Goal: Task Accomplishment & Management: Complete application form

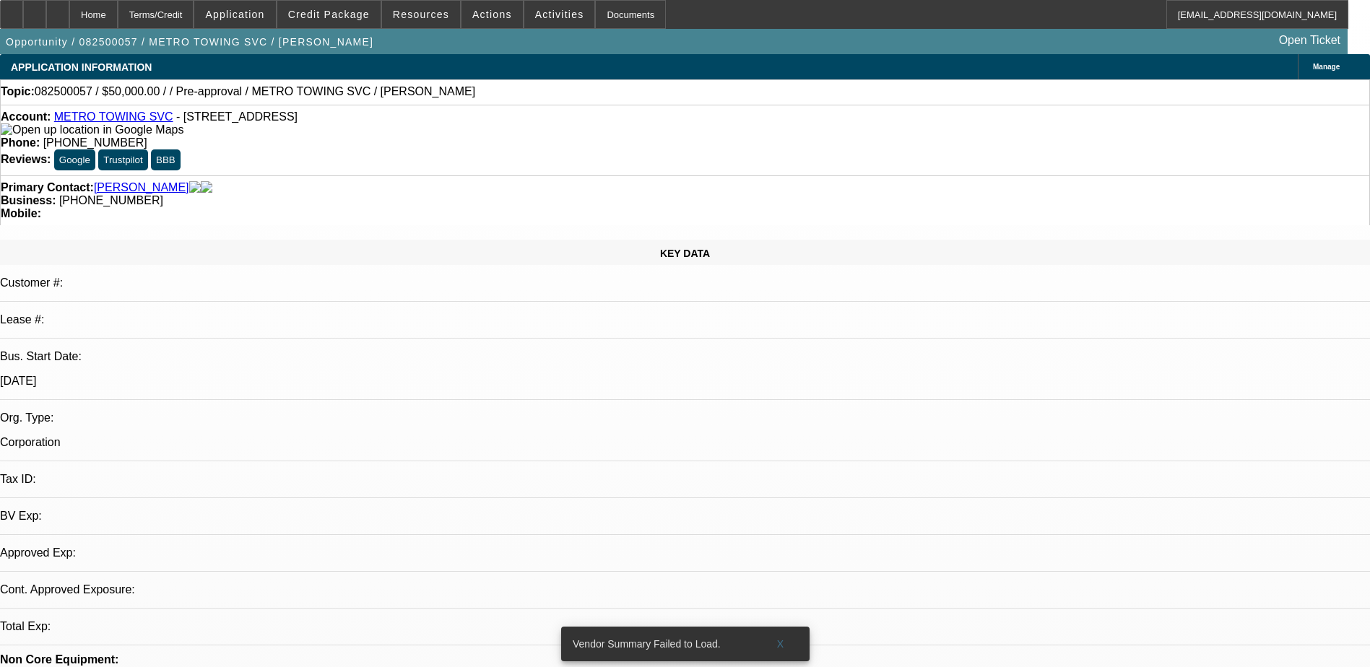
select select "0"
select select "2"
select select "0.1"
select select "1"
select select "2"
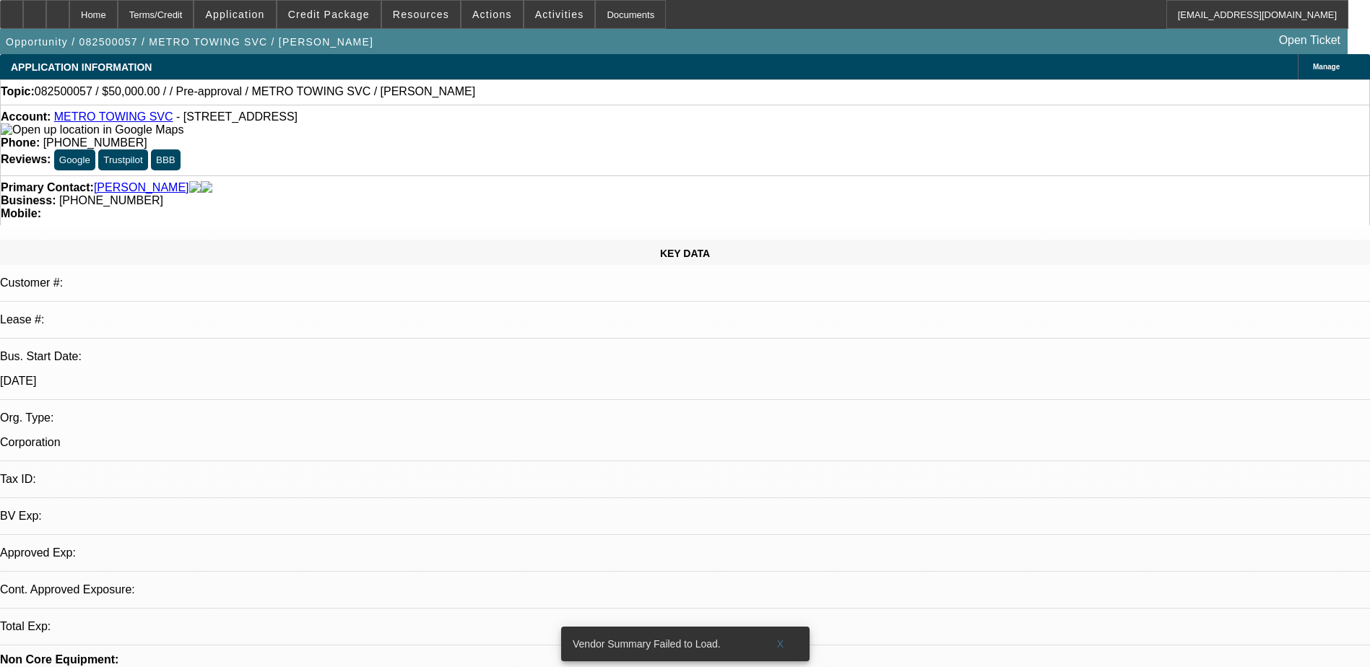
select select "4"
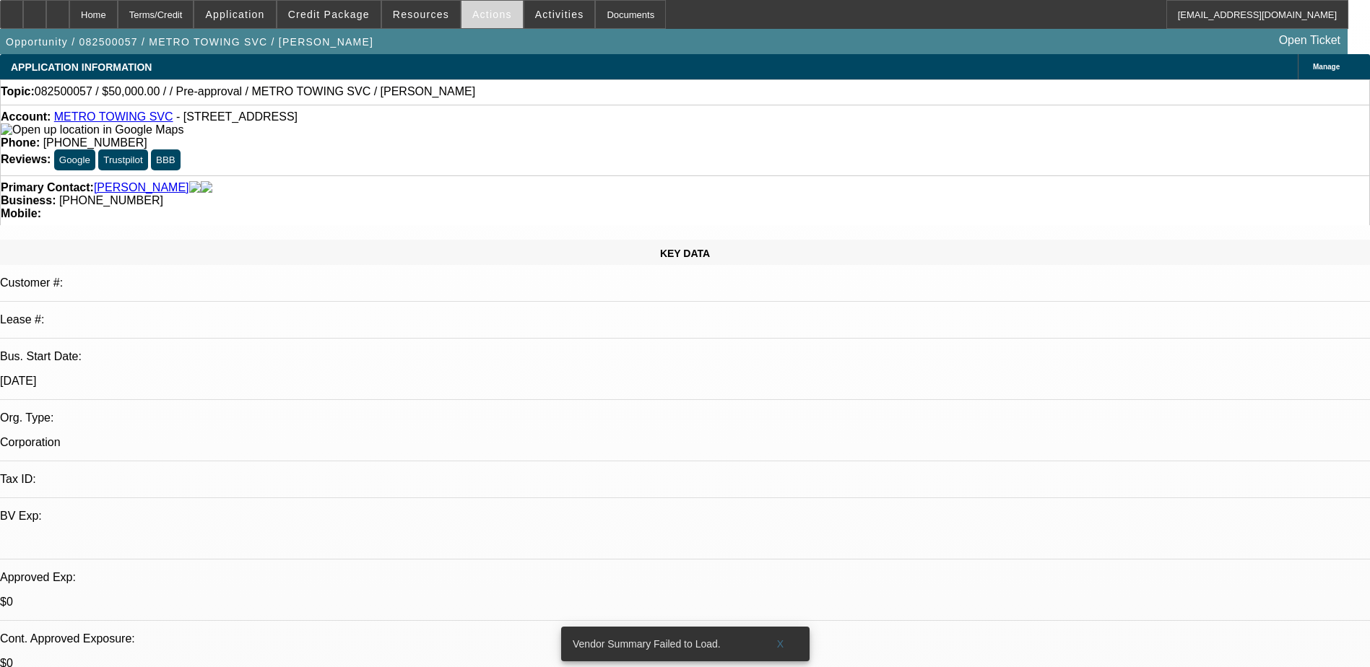
click at [472, 10] on span "Actions" at bounding box center [492, 15] width 40 height 12
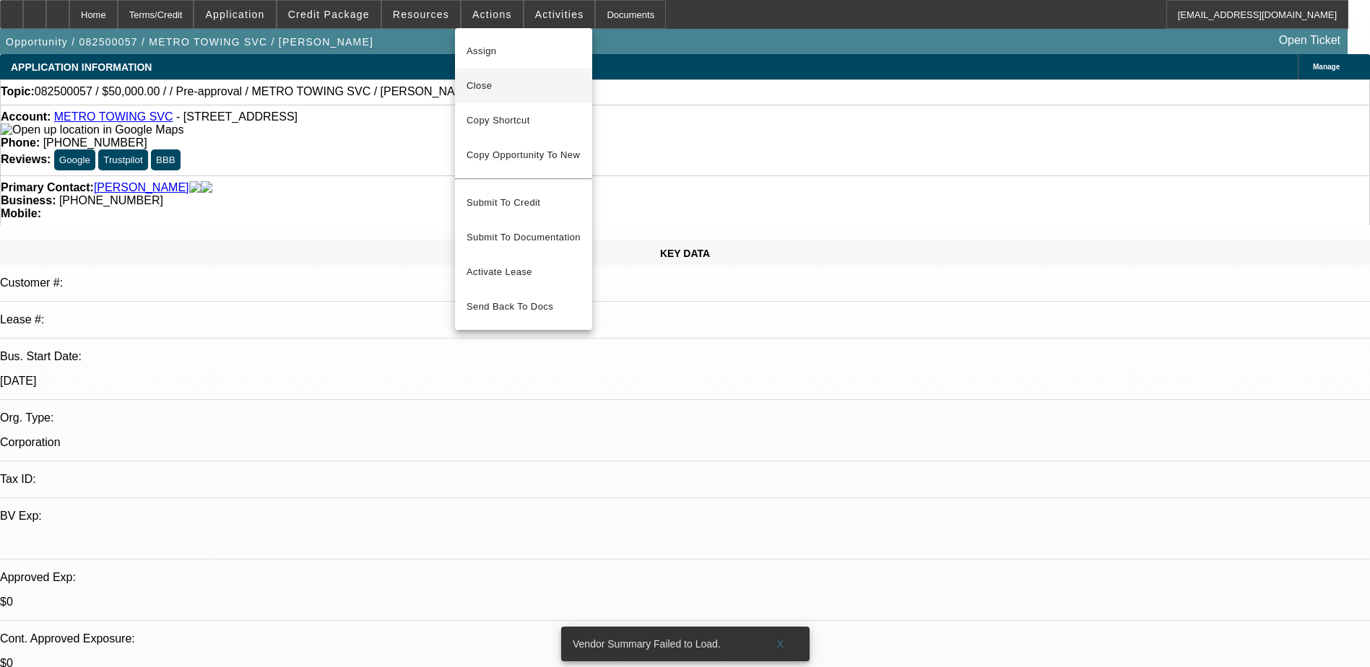
click at [538, 87] on span "Close" at bounding box center [523, 85] width 114 height 17
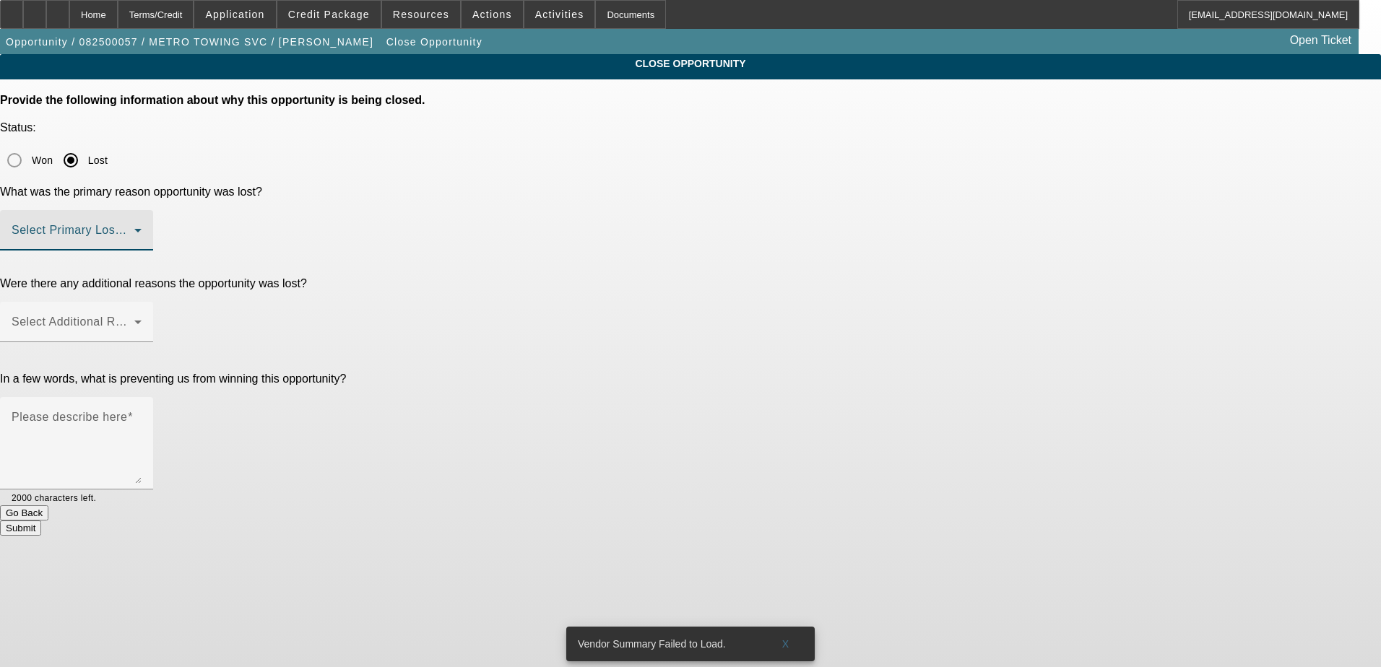
click at [134, 227] on span at bounding box center [73, 235] width 123 height 17
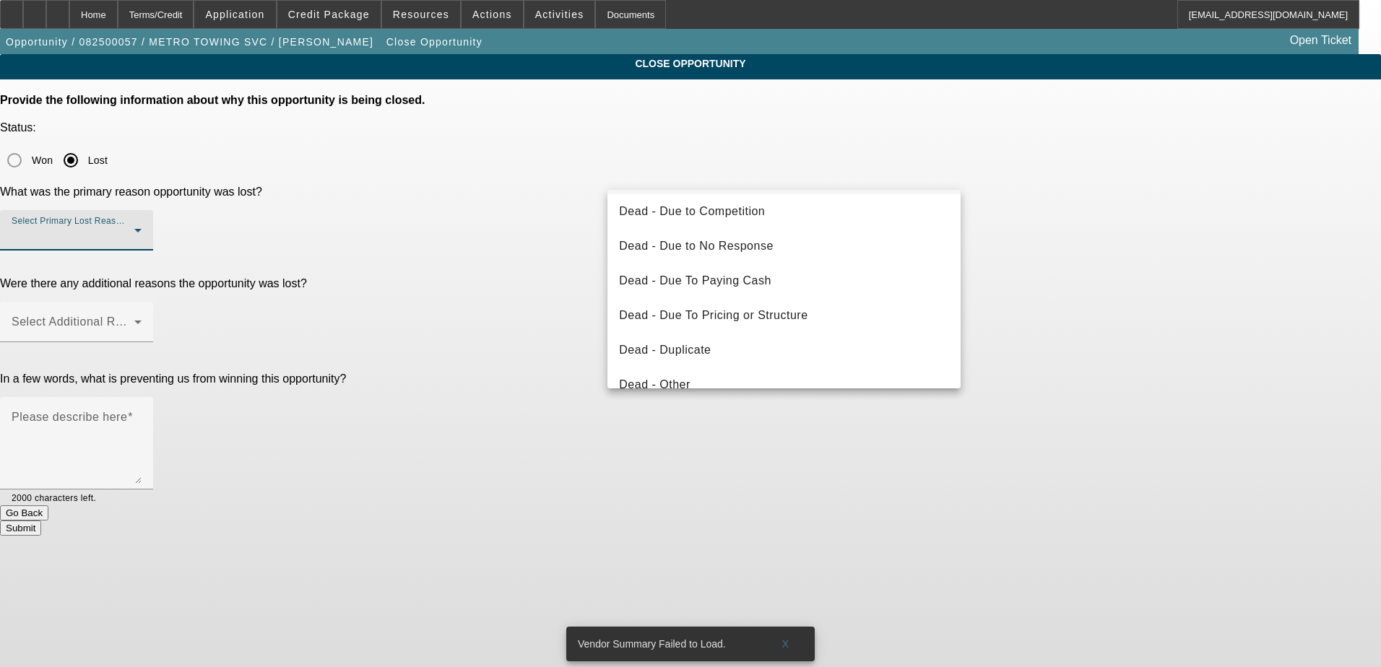
scroll to position [40, 0]
click at [808, 240] on mat-option "Dead - Due to No Response" at bounding box center [783, 242] width 353 height 35
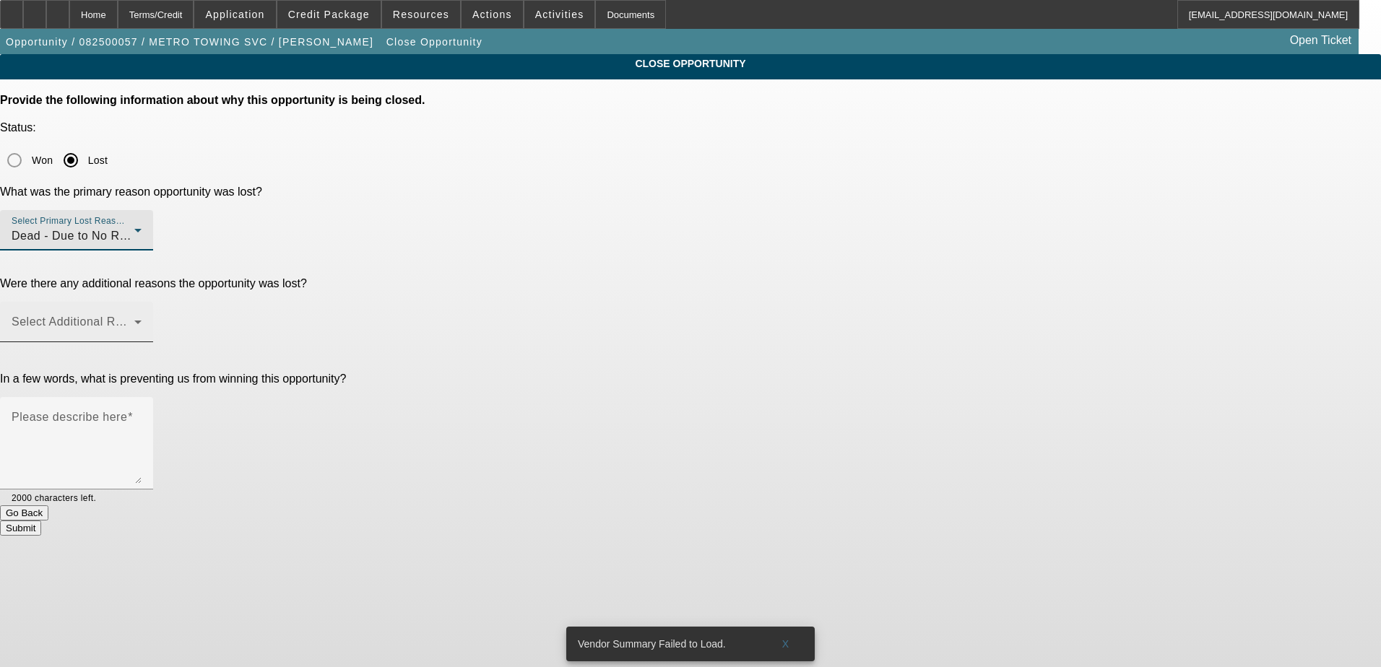
click at [134, 319] on span at bounding box center [73, 327] width 123 height 17
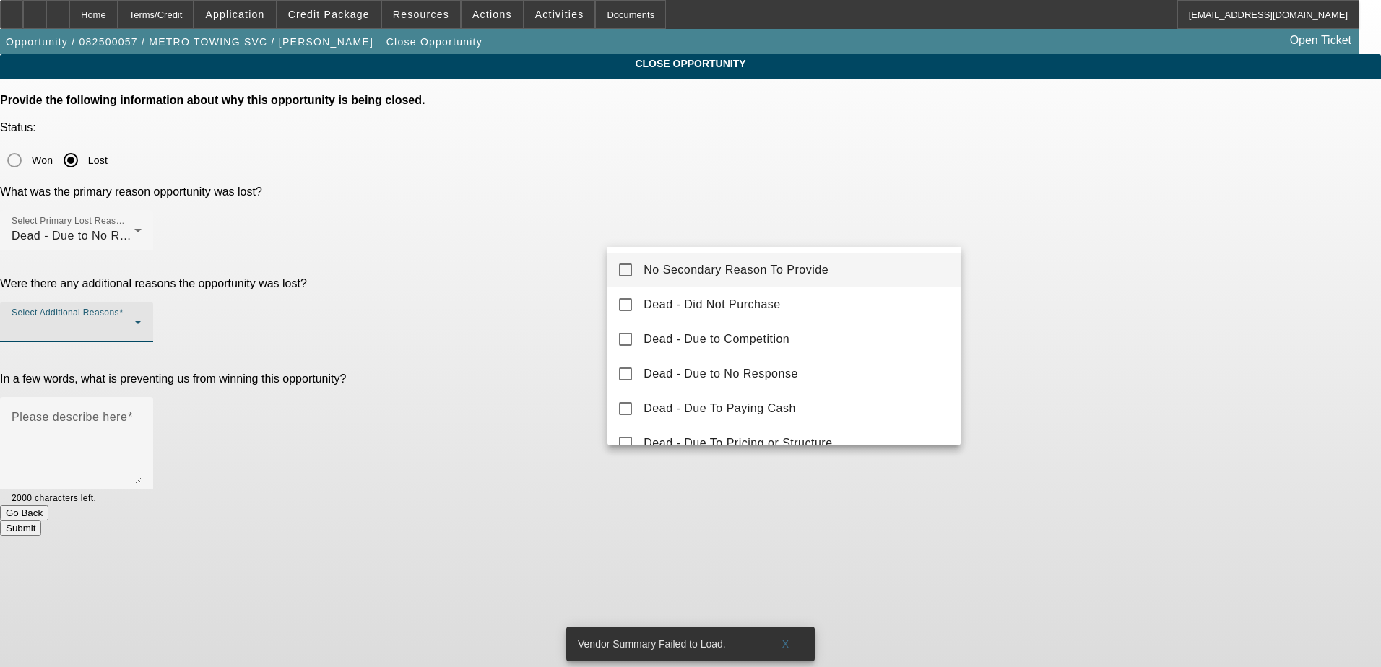
click at [708, 267] on span "No Secondary Reason To Provide" at bounding box center [735, 269] width 185 height 17
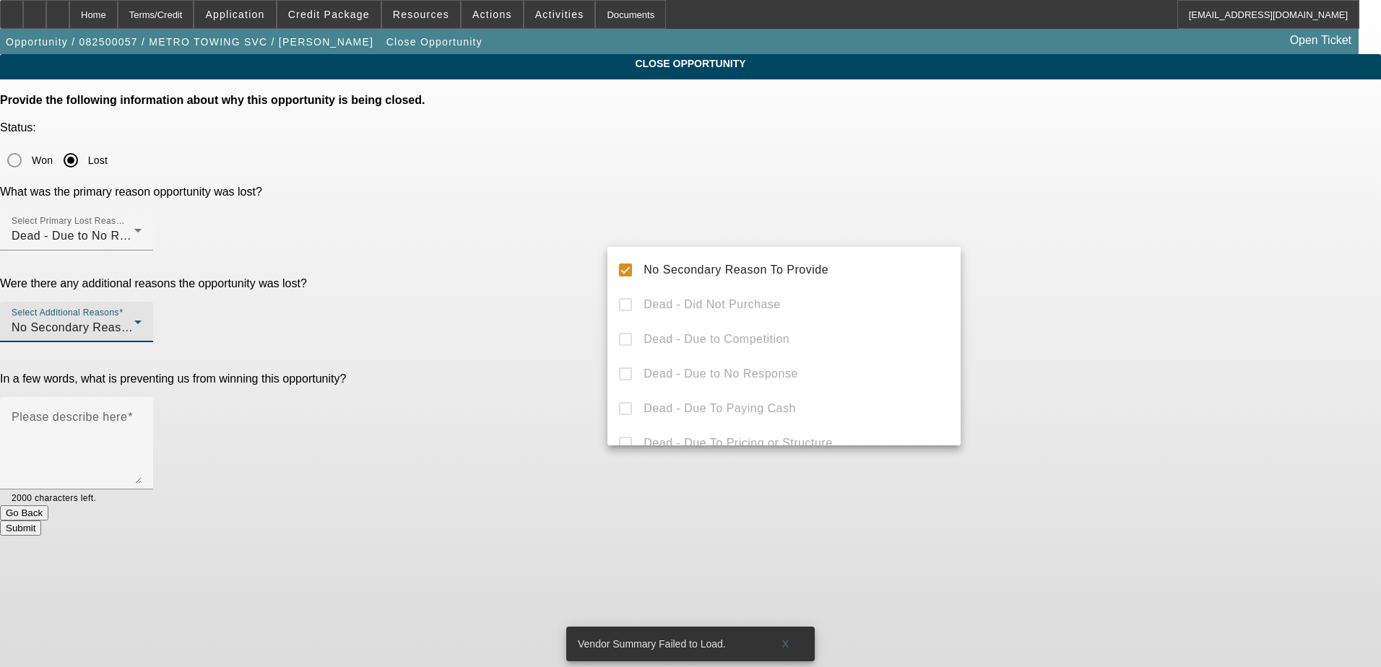
click at [503, 269] on div at bounding box center [690, 333] width 1381 height 667
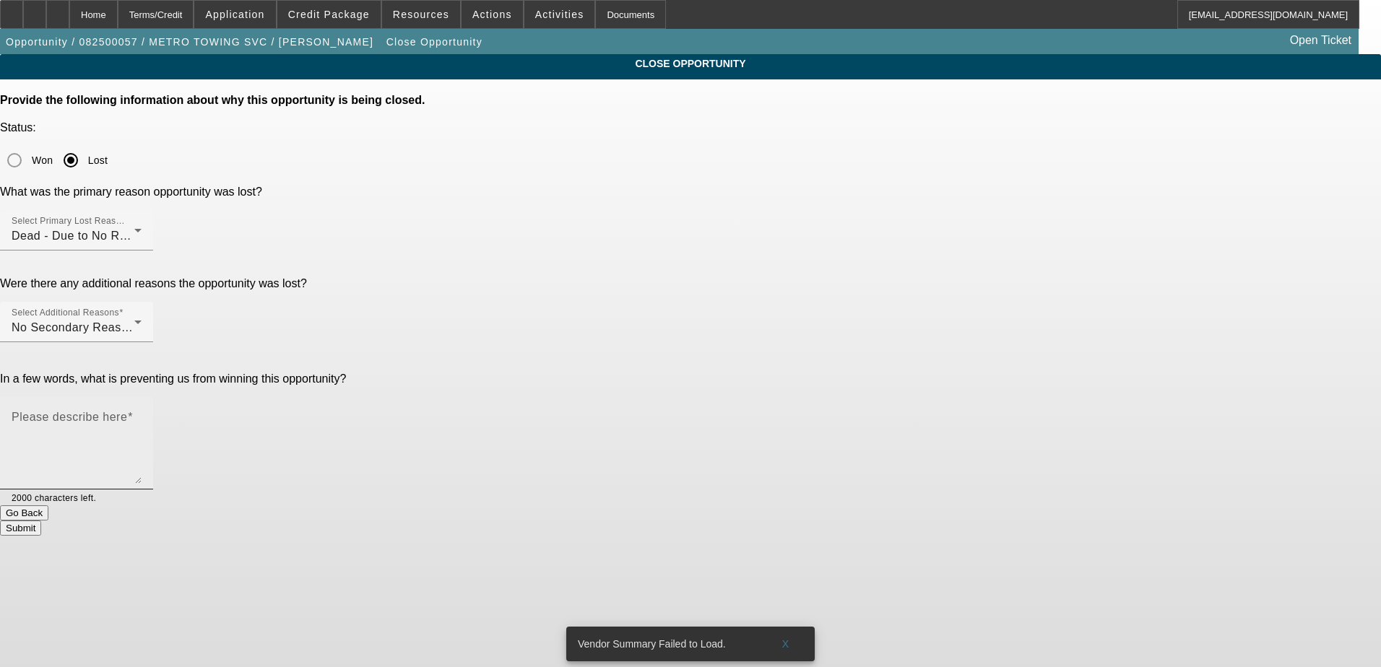
click at [142, 414] on textarea "Please describe here" at bounding box center [77, 448] width 130 height 69
click at [142, 414] on textarea "Applied with me then refused to talk to me???" at bounding box center [77, 448] width 130 height 69
click at [142, 414] on textarea "Applied with me over the phone, sent info, then refused to talk to me???" at bounding box center [77, 448] width 130 height 69
type textarea "Applied with me over the phone, sent info, then refused to talk to me???"
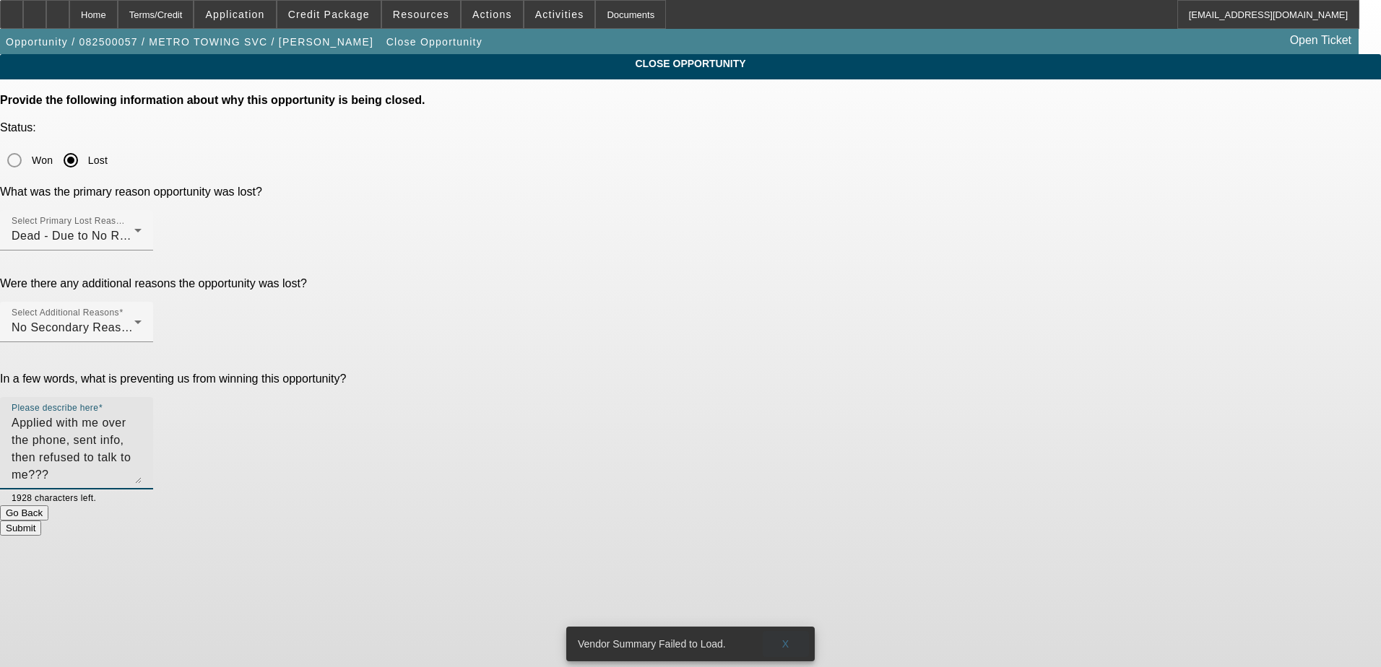
click at [785, 638] on span "X" at bounding box center [786, 644] width 8 height 12
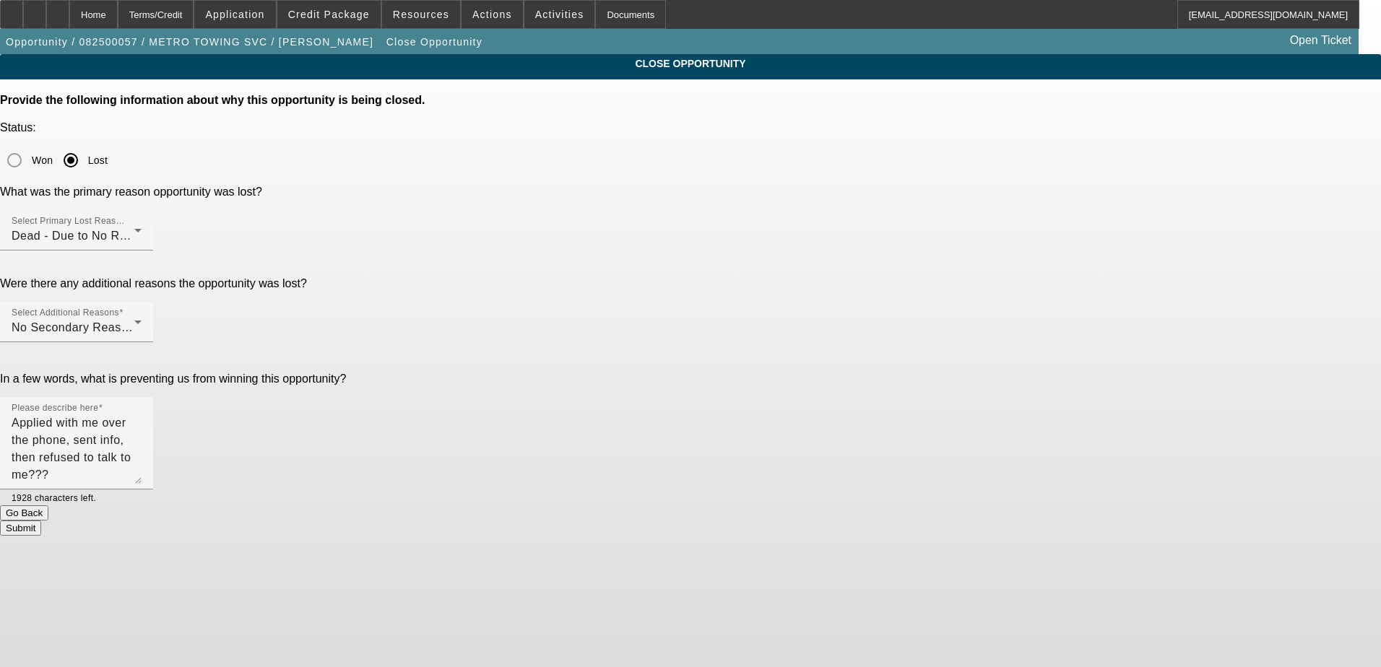
click at [41, 521] on button "Submit" at bounding box center [20, 528] width 41 height 15
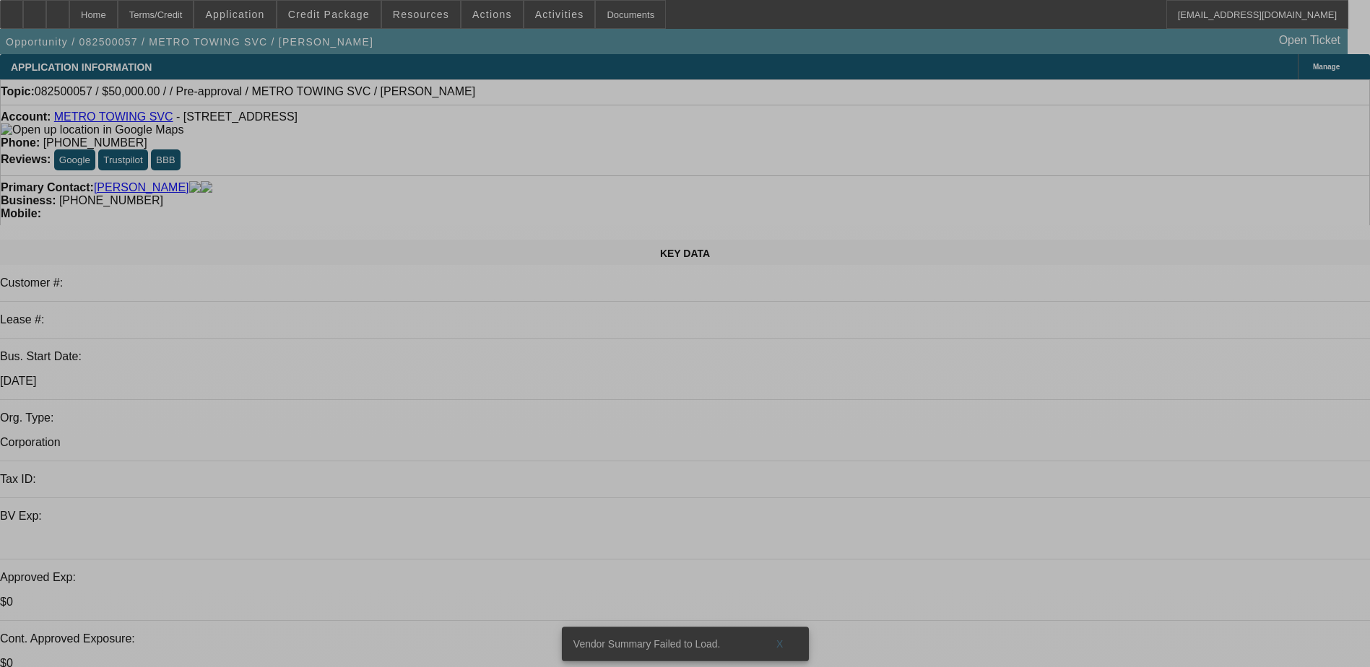
select select "0"
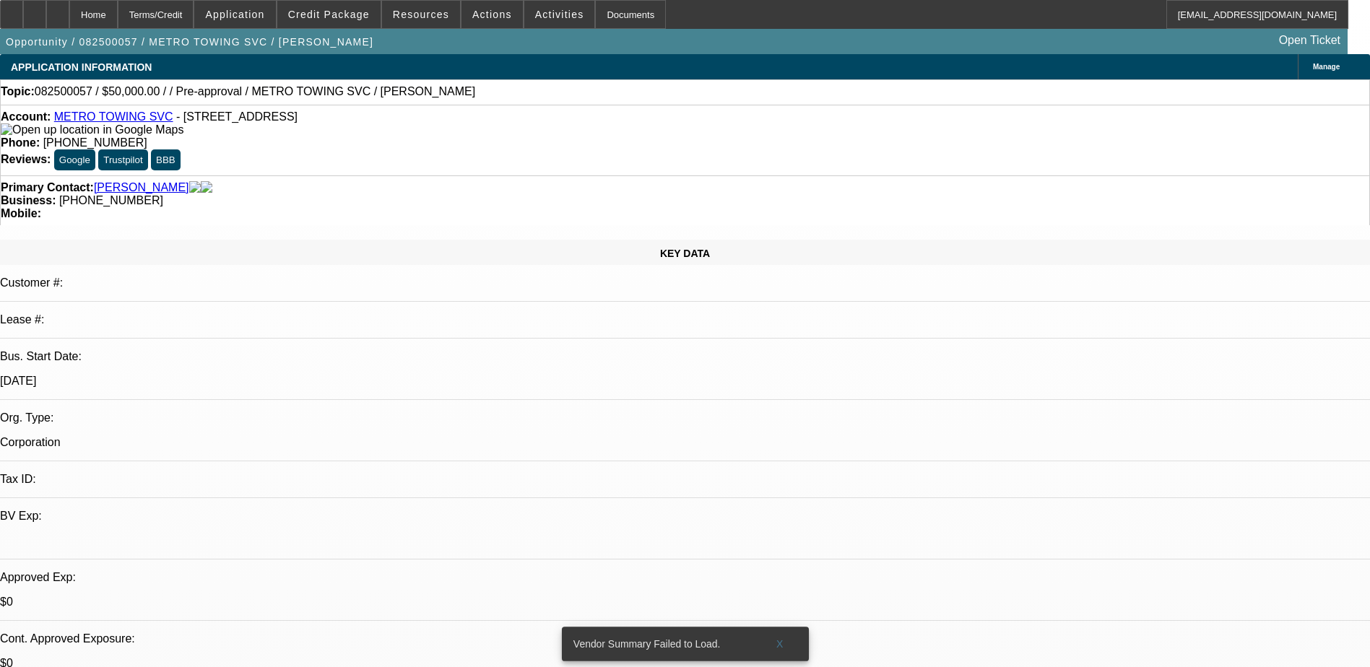
select select "2"
select select "0.1"
select select "4"
